Goal: Task Accomplishment & Management: Complete application form

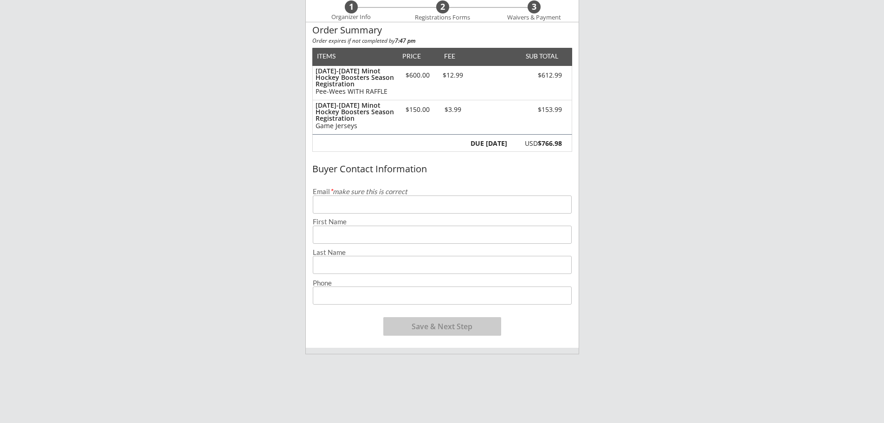
scroll to position [93, 0]
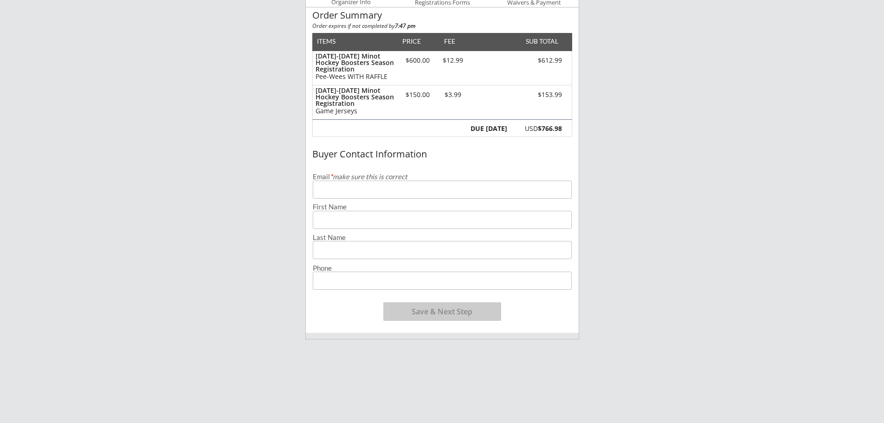
click at [421, 190] on input "email" at bounding box center [442, 190] width 259 height 18
type input "[EMAIL_ADDRESS][DOMAIN_NAME]"
click at [732, 116] on div "Minot Hockey Boosters 1 Organizer Info 2 Registrations Forms 3 Waivers & Paymen…" at bounding box center [442, 254] width 884 height 694
click at [337, 218] on input "input" at bounding box center [442, 220] width 259 height 18
type input "[PERSON_NAME]"
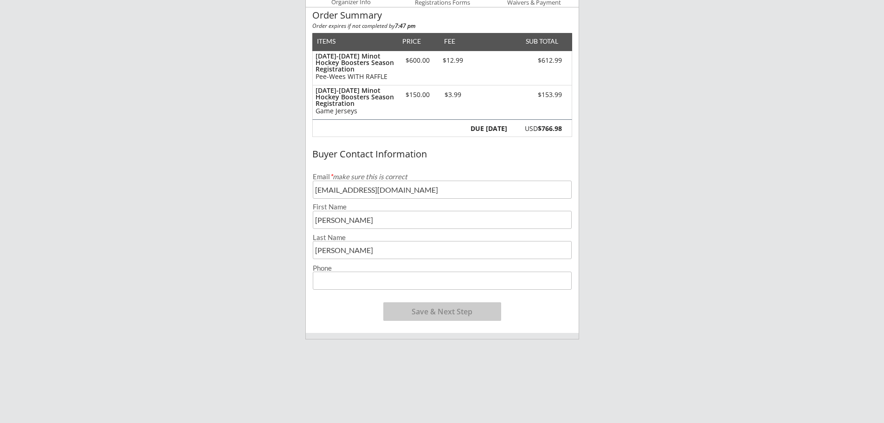
type input "[PERSON_NAME]"
type input "[PHONE_NUMBER]"
click at [431, 314] on button "Save & Next Step" at bounding box center [442, 311] width 118 height 19
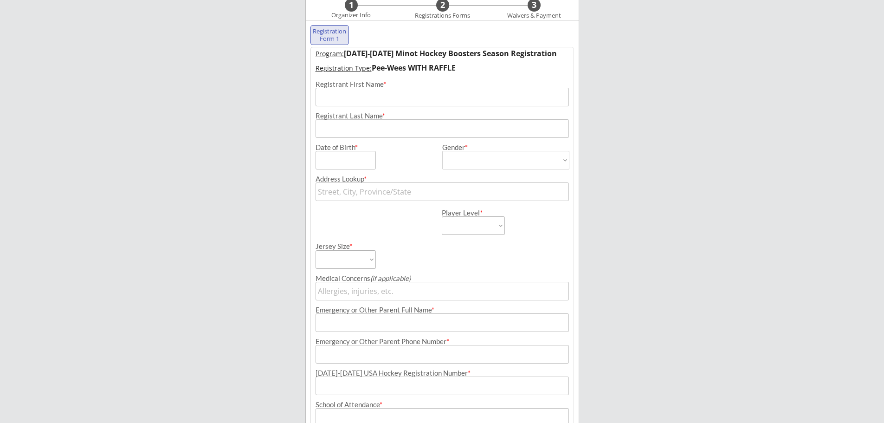
scroll to position [67, 0]
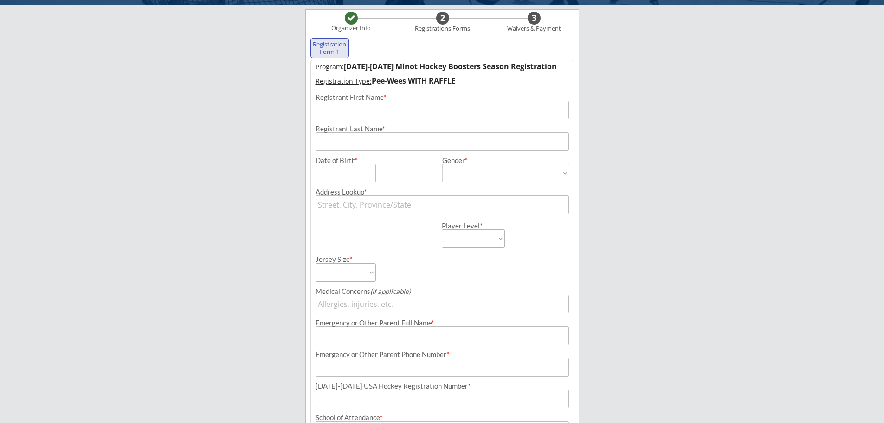
click at [747, 209] on div "Minot Hockey Boosters Organizer Info 2 Registrations Forms 3 Waivers & Payment …" at bounding box center [442, 274] width 884 height 683
click at [677, 115] on div "Minot Hockey Boosters Organizer Info 2 Registrations Forms 3 Waivers & Payment …" at bounding box center [442, 274] width 884 height 683
click at [369, 106] on input "input" at bounding box center [442, 110] width 253 height 19
type input "[PERSON_NAME]"
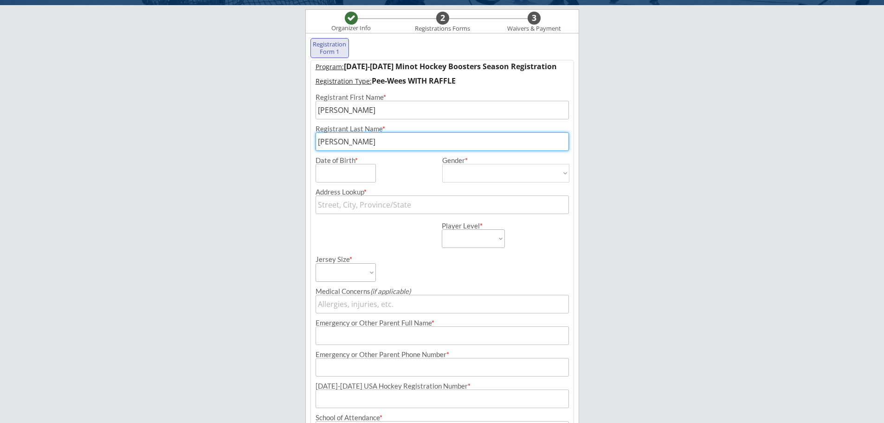
type input "[PERSON_NAME]"
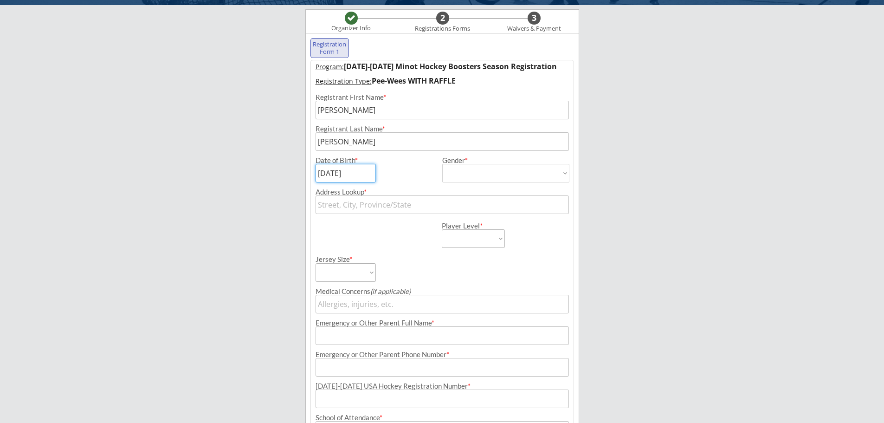
type input "[DATE]"
click at [494, 175] on select "[DEMOGRAPHIC_DATA] [DEMOGRAPHIC_DATA]" at bounding box center [505, 173] width 127 height 19
select select ""[DEMOGRAPHIC_DATA]""
click at [442, 164] on select "[DEMOGRAPHIC_DATA] [DEMOGRAPHIC_DATA]" at bounding box center [505, 173] width 127 height 19
type input "[DEMOGRAPHIC_DATA]"
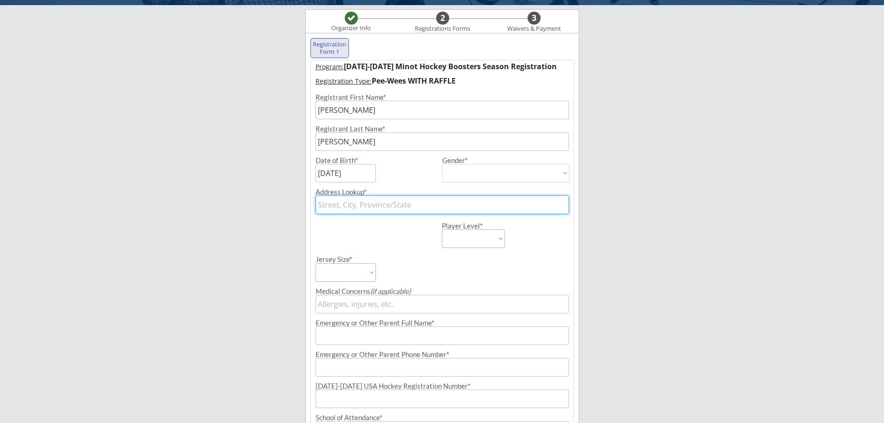
click at [344, 199] on input "text" at bounding box center [442, 204] width 253 height 19
type input "2716 Heritage Dr"
click at [397, 206] on input "2716 Heritage Dr" at bounding box center [442, 204] width 253 height 19
type input "[STREET_ADDRESS]"
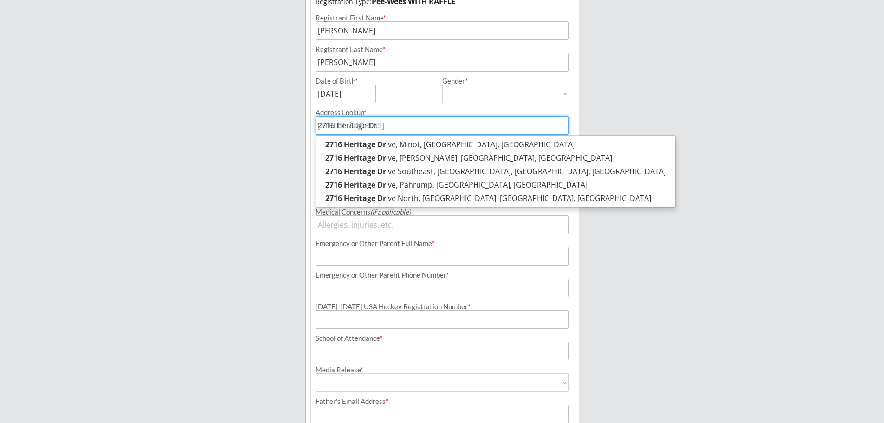
scroll to position [160, 0]
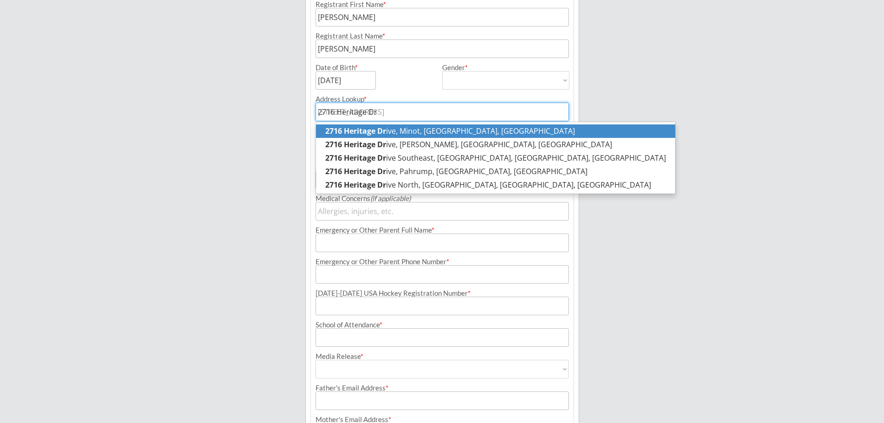
click at [454, 132] on p "[STREET_ADDRESS][PERSON_NAME]" at bounding box center [495, 130] width 359 height 13
type input "[STREET_ADDRESS]"
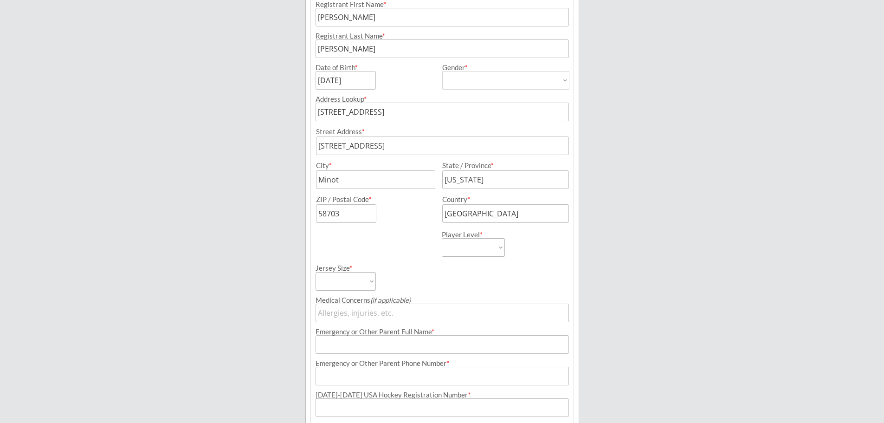
click at [579, 113] on div "Registration Form 1 Program: [DATE]-[DATE] Minot Hockey Boosters Season Registr…" at bounding box center [442, 267] width 274 height 654
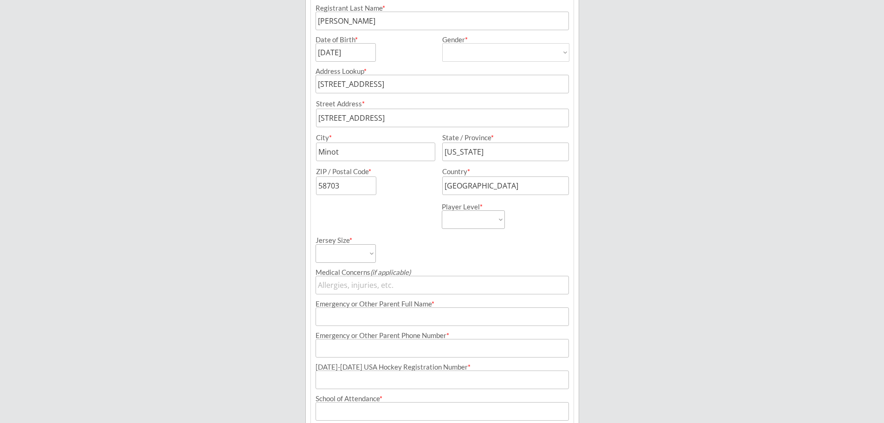
scroll to position [206, 0]
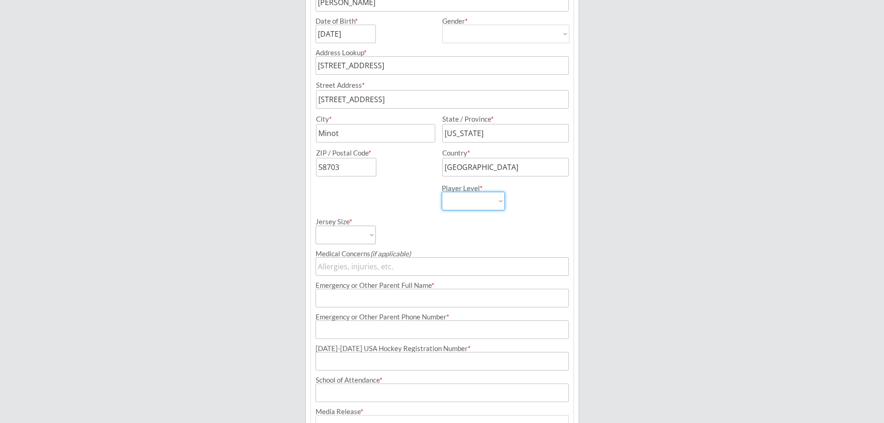
click at [500, 197] on select "Learn to Play Boys Learn to Play Girls Maroon Mites Gold/White Mites Squirts Pe…" at bounding box center [473, 201] width 63 height 19
click at [633, 187] on div "Minot Hockey Boosters Organizer Info 2 Registrations Forms 3 Waivers & Payment …" at bounding box center [442, 186] width 884 height 785
click at [473, 203] on select "Learn to Play Boys Learn to Play Girls Maroon Mites Gold/White Mites Squirts Pe…" at bounding box center [473, 201] width 63 height 19
select select ""Squirts""
click at [442, 192] on select "Learn to Play Boys Learn to Play Girls Maroon Mites Gold/White Mites Squirts Pe…" at bounding box center [473, 201] width 63 height 19
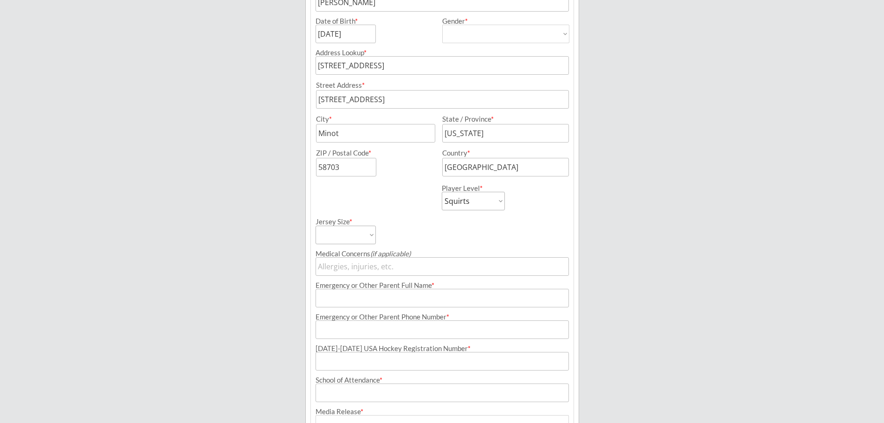
click at [645, 226] on div "Minot Hockey Boosters Organizer Info 2 Registrations Forms 3 Waivers & Payment …" at bounding box center [442, 186] width 884 height 785
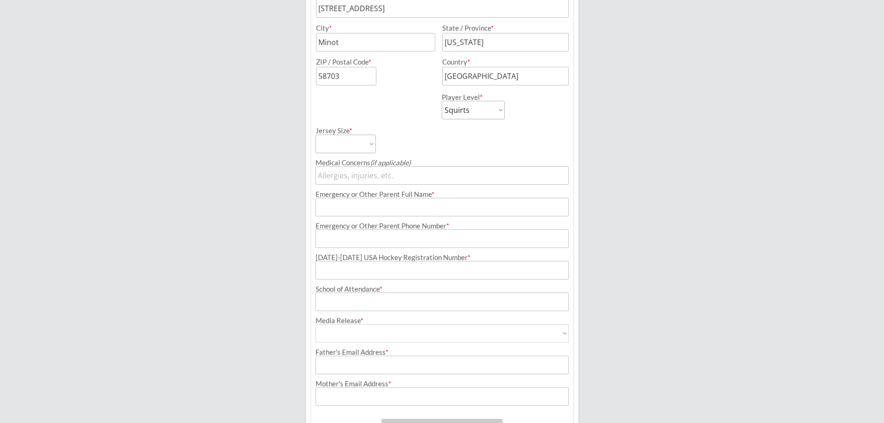
scroll to position [299, 0]
click at [372, 143] on select "Adult Small Adult Medium Adult Large Adult XL Goalie Cut" at bounding box center [346, 142] width 60 height 19
click at [686, 121] on div "Minot Hockey Boosters Organizer Info 2 Registrations Forms 3 Waivers & Payment …" at bounding box center [442, 93] width 884 height 785
click at [667, 121] on div "Minot Hockey Boosters Organizer Info 2 Registrations Forms 3 Waivers & Payment …" at bounding box center [442, 93] width 884 height 785
click at [394, 206] on input "input" at bounding box center [442, 205] width 253 height 19
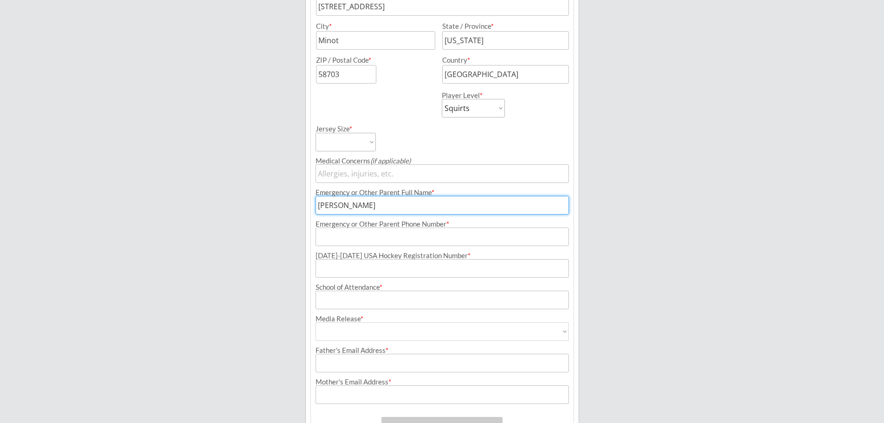
type input "[PERSON_NAME]"
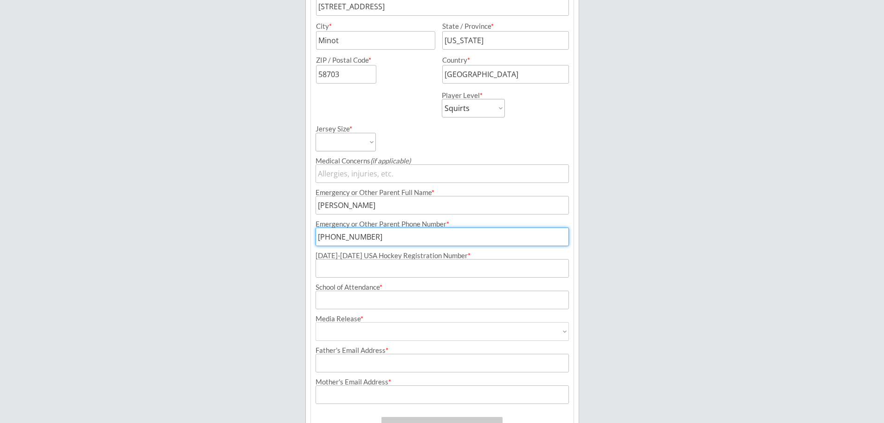
type input "[PHONE_NUMBER]"
click at [703, 220] on div "Minot Hockey Boosters Organizer Info 2 Registrations Forms 3 Waivers & Payment …" at bounding box center [442, 93] width 884 height 785
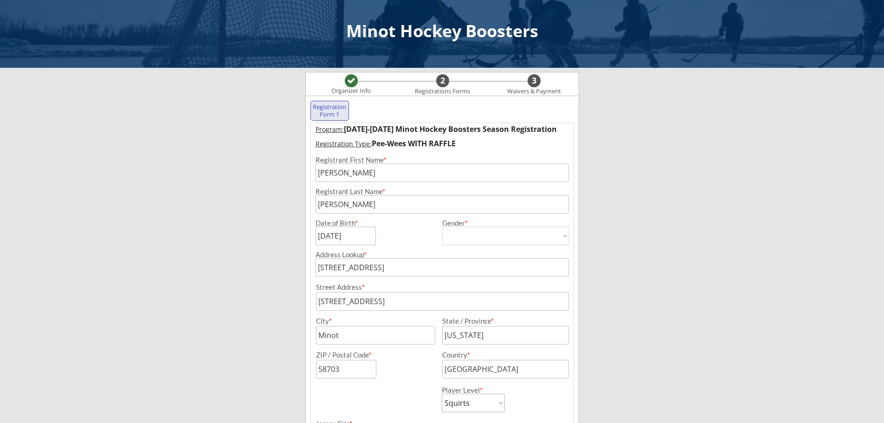
scroll to position [0, 0]
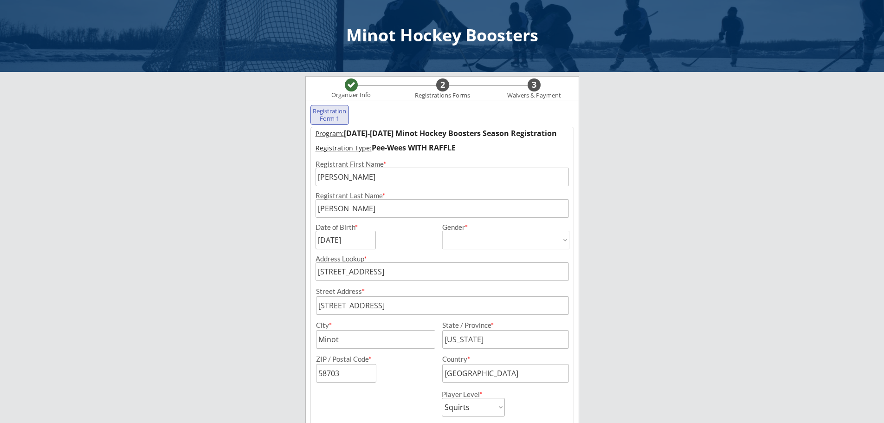
click at [726, 197] on div "Minot Hockey Boosters Organizer Info 2 Registrations Forms 3 Waivers & Payment …" at bounding box center [442, 392] width 884 height 785
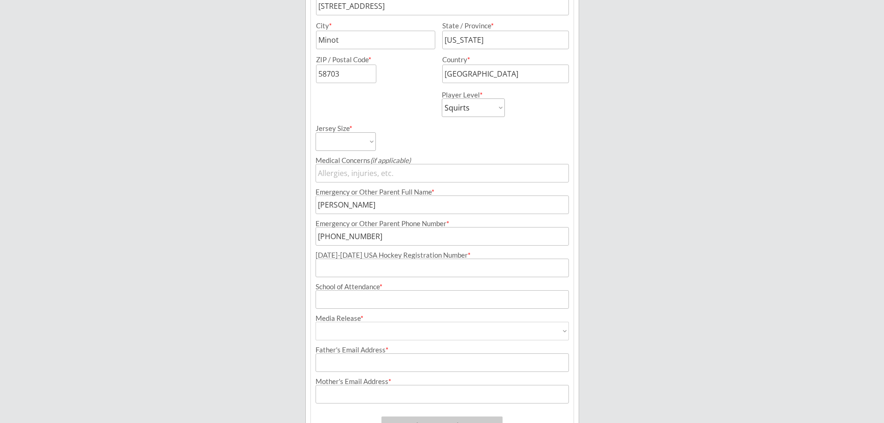
scroll to position [325, 0]
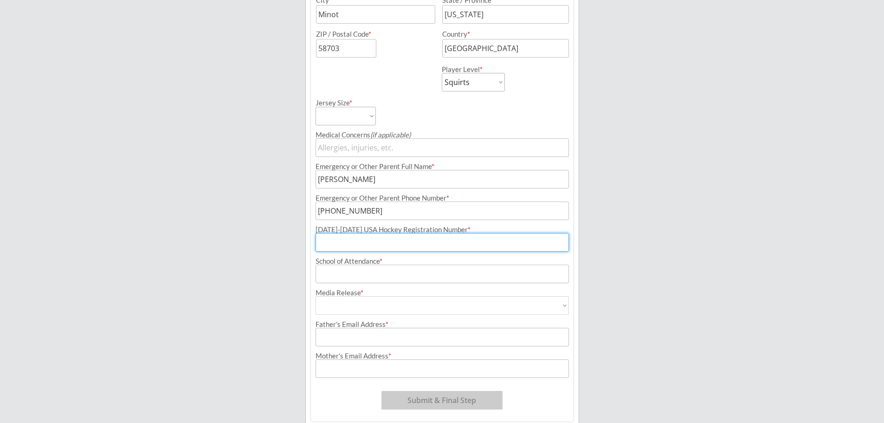
click at [340, 247] on input "input" at bounding box center [442, 242] width 253 height 19
paste input "247604833ORTHT"
type input "247604833ORTHT"
click at [713, 209] on div "Minot Hockey Boosters Organizer Info 2 Registrations Forms 3 Waivers & Payment …" at bounding box center [442, 67] width 884 height 785
click at [360, 268] on input "input" at bounding box center [442, 274] width 253 height 19
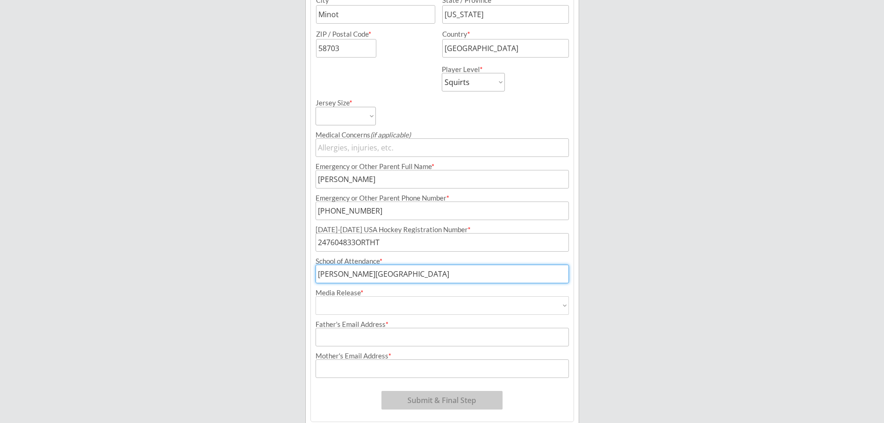
type input "[PERSON_NAME][GEOGRAPHIC_DATA]"
click at [395, 308] on select "Yes No" at bounding box center [442, 305] width 253 height 19
select select ""Yes""
click at [316, 296] on select "Yes No" at bounding box center [442, 305] width 253 height 19
type input "Yes"
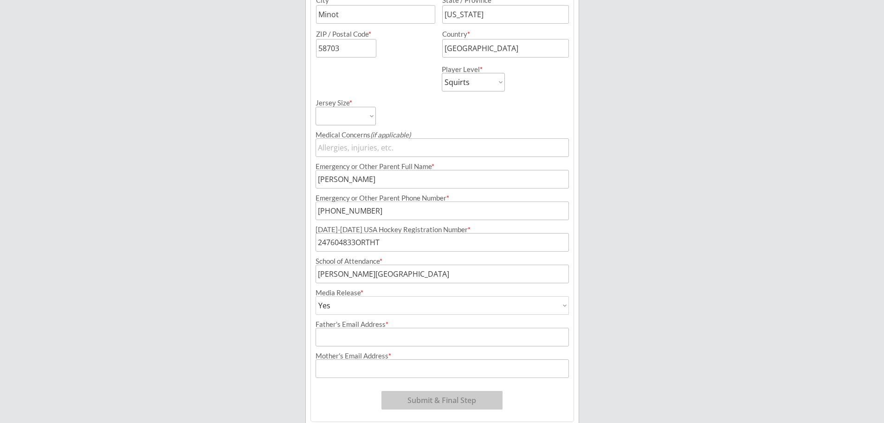
click at [293, 313] on div "Minot Hockey Boosters Organizer Info 2 Registrations Forms 3 Waivers & Payment …" at bounding box center [442, 67] width 884 height 785
click at [345, 335] on input "input" at bounding box center [442, 337] width 253 height 19
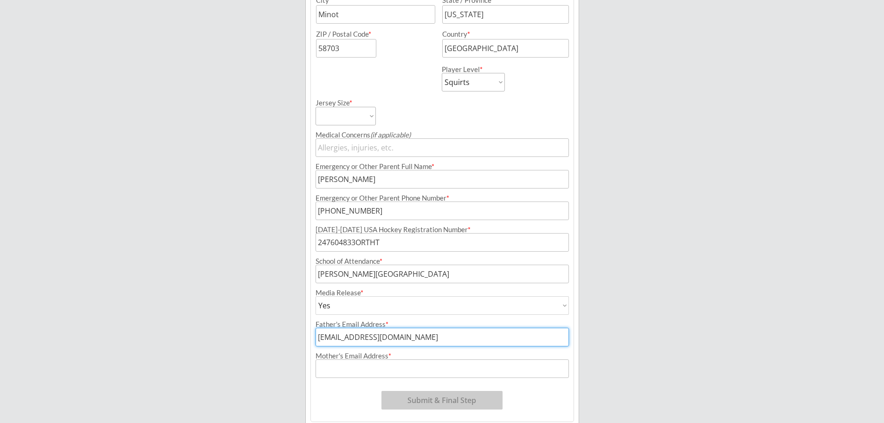
type input "[EMAIL_ADDRESS][DOMAIN_NAME]"
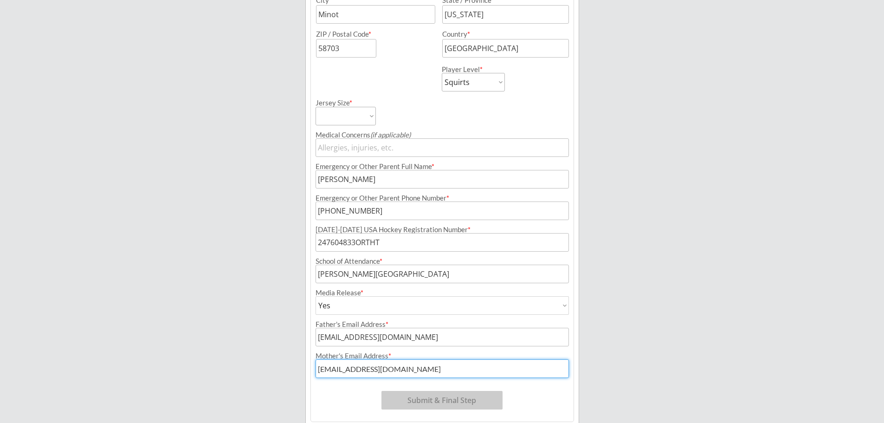
type input "[EMAIL_ADDRESS][DOMAIN_NAME]"
click at [696, 261] on div "Minot Hockey Boosters Organizer Info 2 Registrations Forms 3 Waivers & Payment …" at bounding box center [442, 67] width 884 height 785
drag, startPoint x: 828, startPoint y: 99, endPoint x: 820, endPoint y: 90, distance: 12.5
click at [827, 99] on div "Minot Hockey Boosters Organizer Info 2 Registrations Forms 3 Waivers & Payment …" at bounding box center [442, 67] width 884 height 785
click at [371, 123] on select "Adult Small Adult Medium Adult Large Adult XL Goalie Cut" at bounding box center [346, 116] width 60 height 19
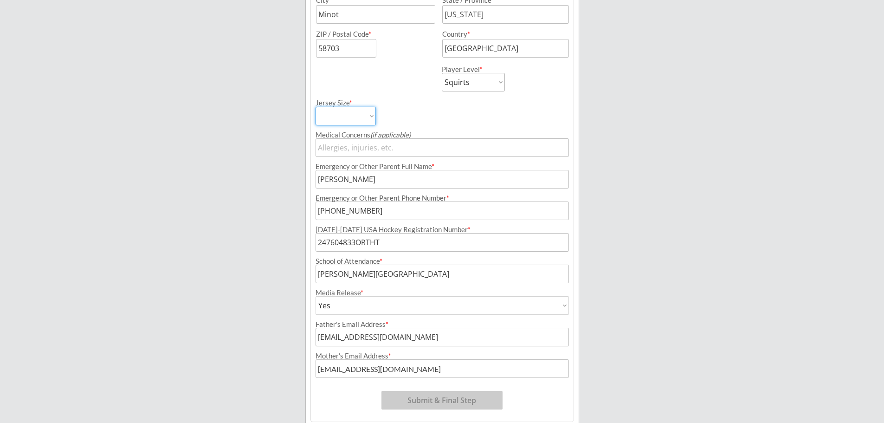
click at [755, 115] on div "Minot Hockey Boosters Organizer Info 2 Registrations Forms 3 Waivers & Payment …" at bounding box center [442, 67] width 884 height 785
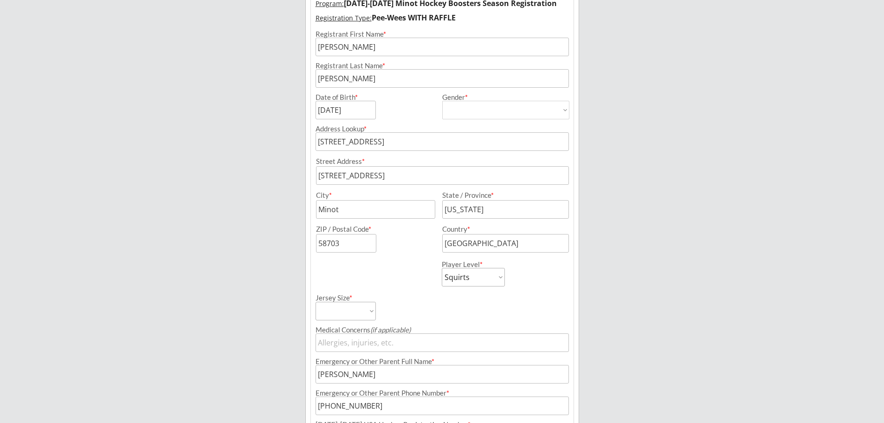
scroll to position [0, 0]
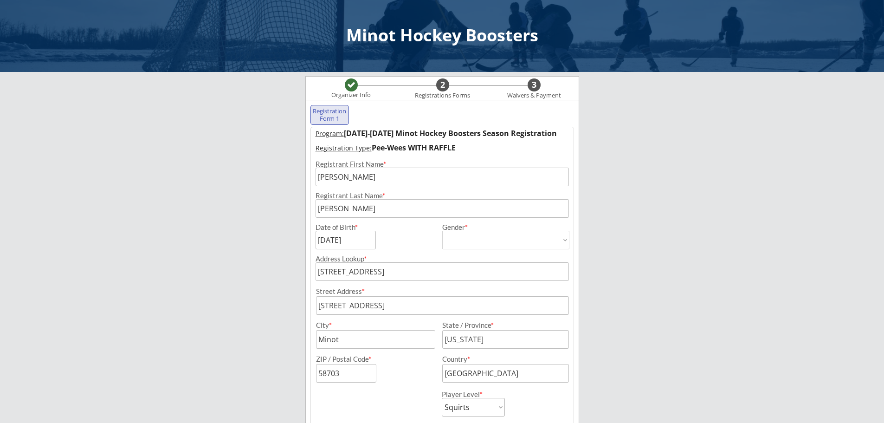
click at [754, 186] on div "Minot Hockey Boosters Organizer Info 2 Registrations Forms 3 Waivers & Payment …" at bounding box center [442, 392] width 884 height 785
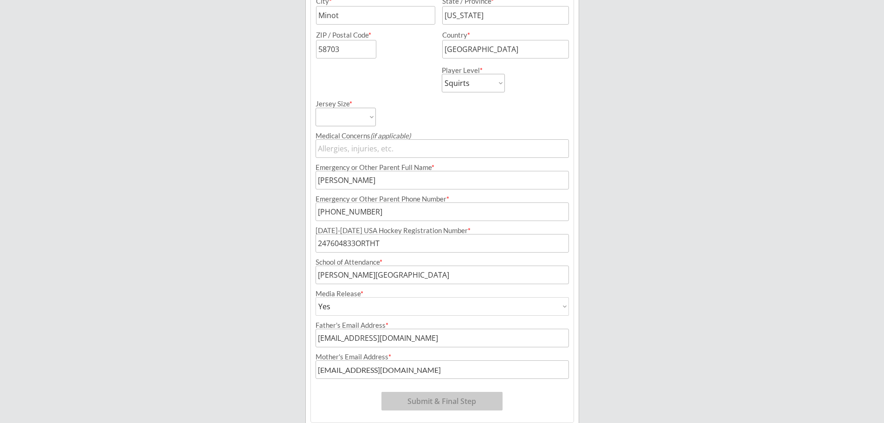
scroll to position [362, 0]
